Goal: Information Seeking & Learning: Learn about a topic

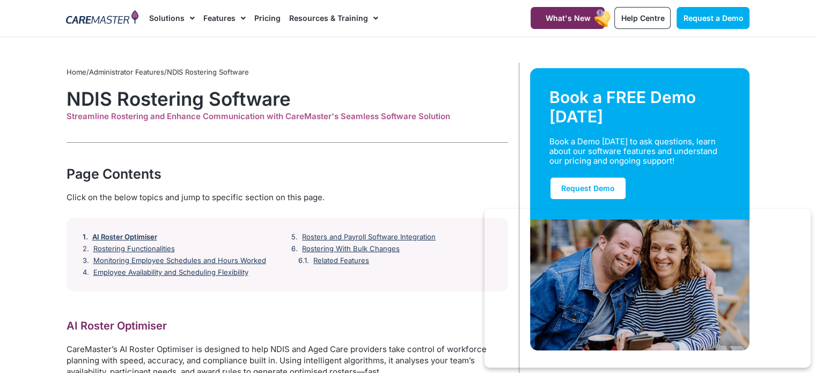
click at [137, 233] on link "AI Roster Optimiser" at bounding box center [124, 237] width 65 height 9
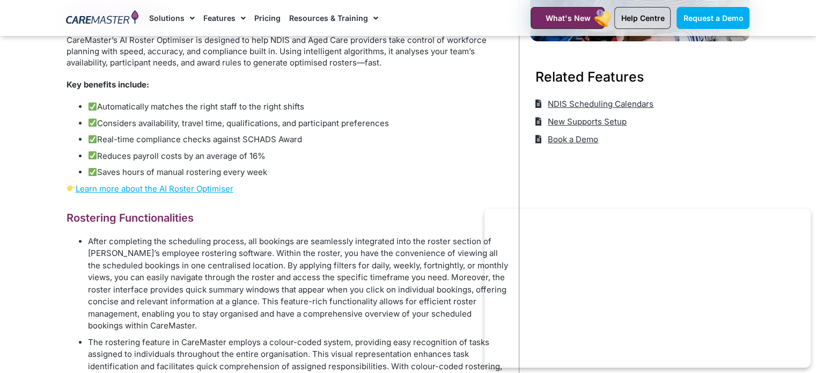
scroll to position [319, 0]
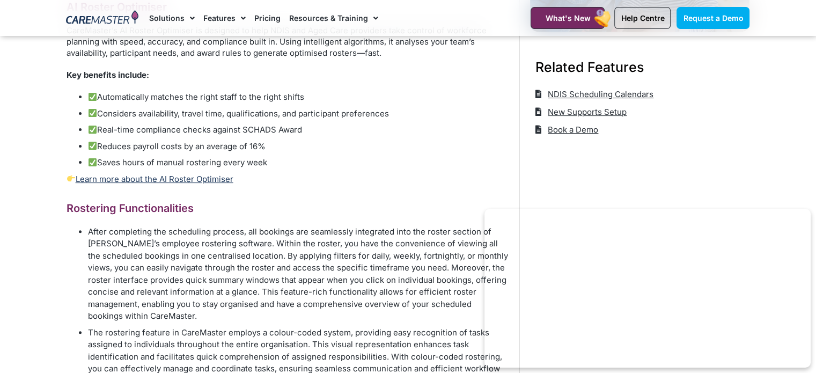
click at [179, 180] on link "Learn more about the AI Roster Optimiser" at bounding box center [150, 179] width 167 height 10
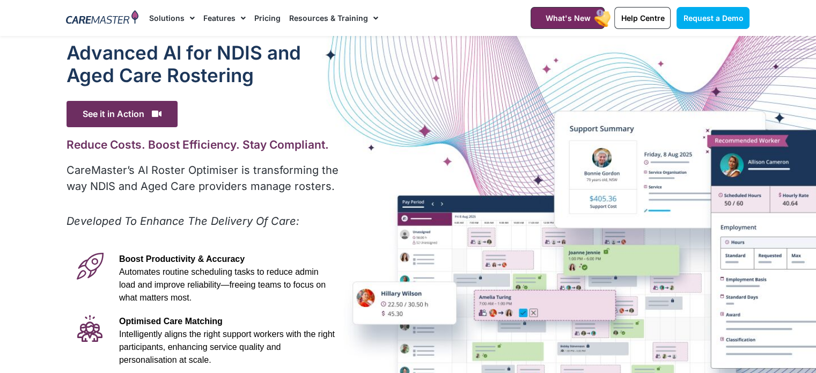
click at [264, 17] on link "Pricing" at bounding box center [267, 18] width 26 height 36
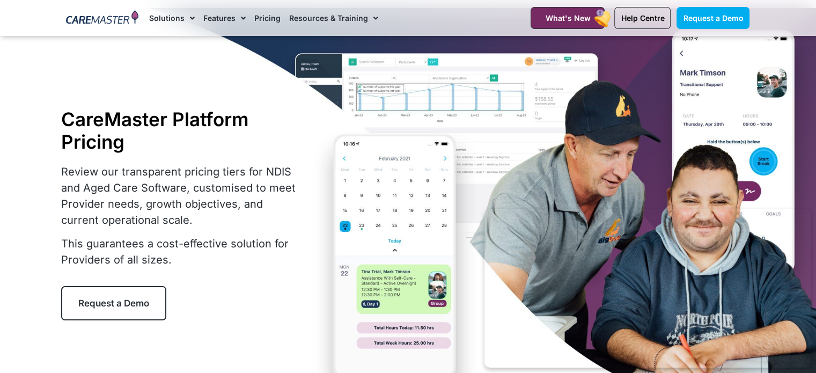
scroll to position [54, 0]
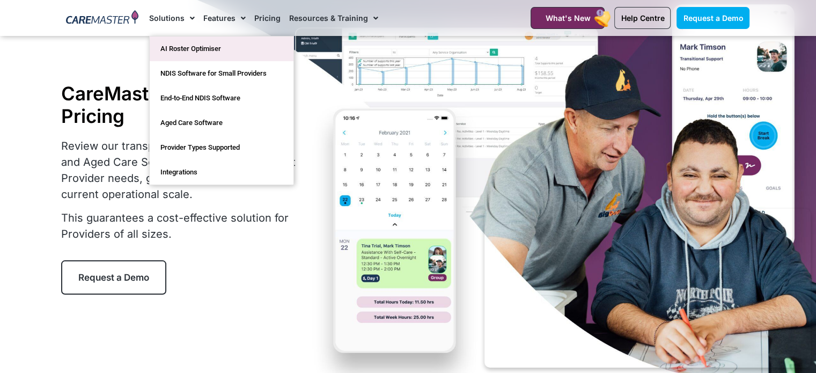
click at [200, 49] on link "AI Roster Optimiser" at bounding box center [222, 48] width 144 height 25
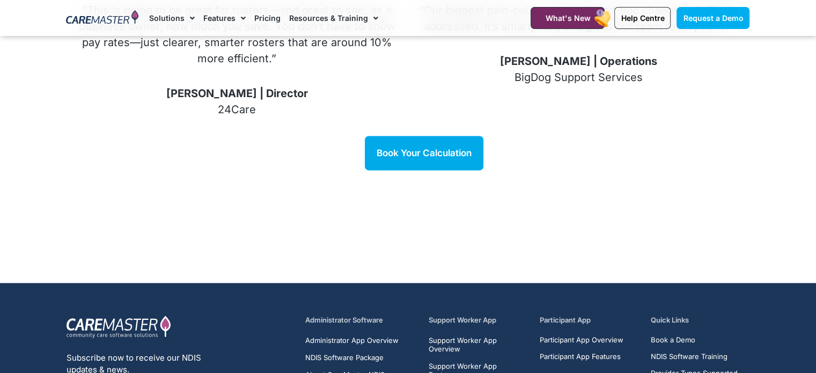
scroll to position [1394, 0]
